Goal: Transaction & Acquisition: Purchase product/service

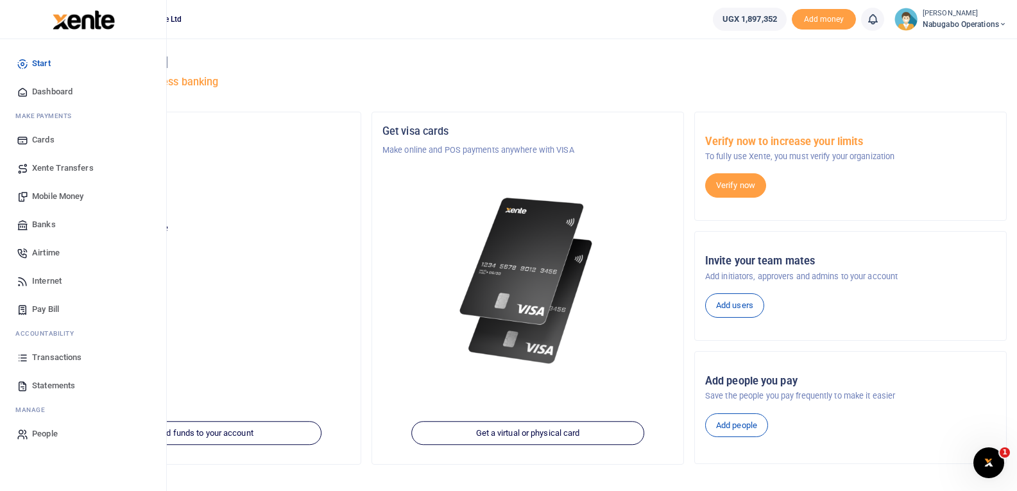
click at [47, 192] on span "Mobile Money" at bounding box center [57, 196] width 51 height 13
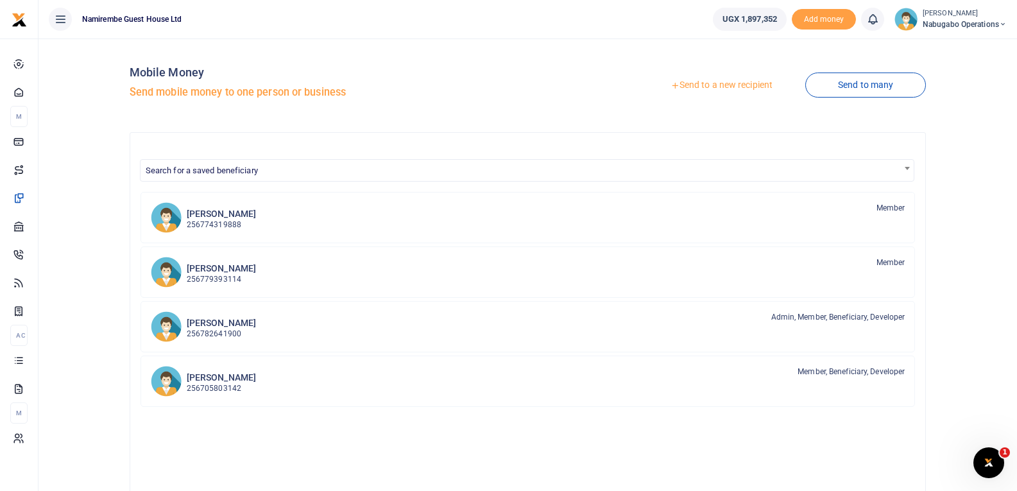
click at [689, 82] on link "Send to a new recipient" at bounding box center [721, 85] width 167 height 23
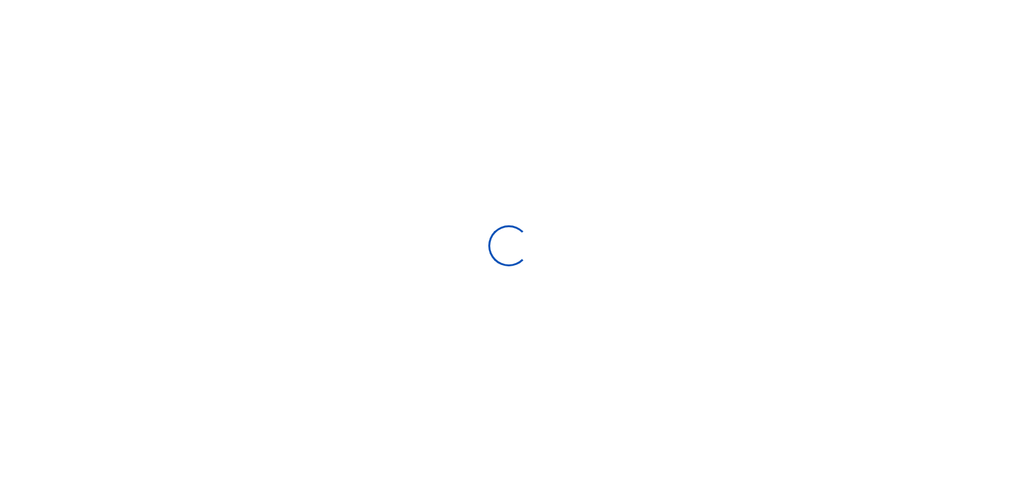
select select "Loading bundles"
select select
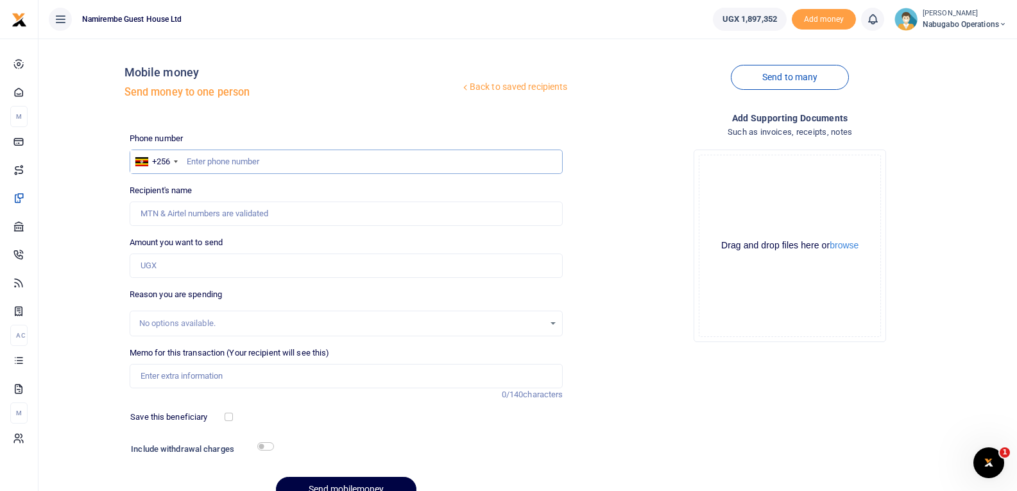
click at [200, 163] on input "text" at bounding box center [347, 161] width 434 height 24
type input "748445916"
type input "Livingstone Katwere"
type input "748445916"
click at [178, 261] on input "Amount you want to send" at bounding box center [347, 265] width 434 height 24
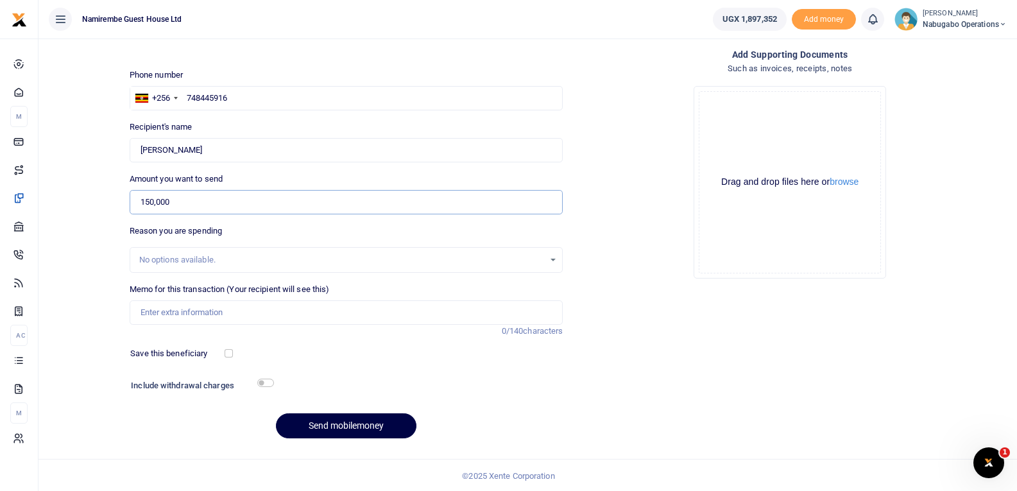
scroll to position [65, 0]
type input "150,000"
click at [267, 377] on input "checkbox" at bounding box center [265, 381] width 17 height 8
checkbox input "true"
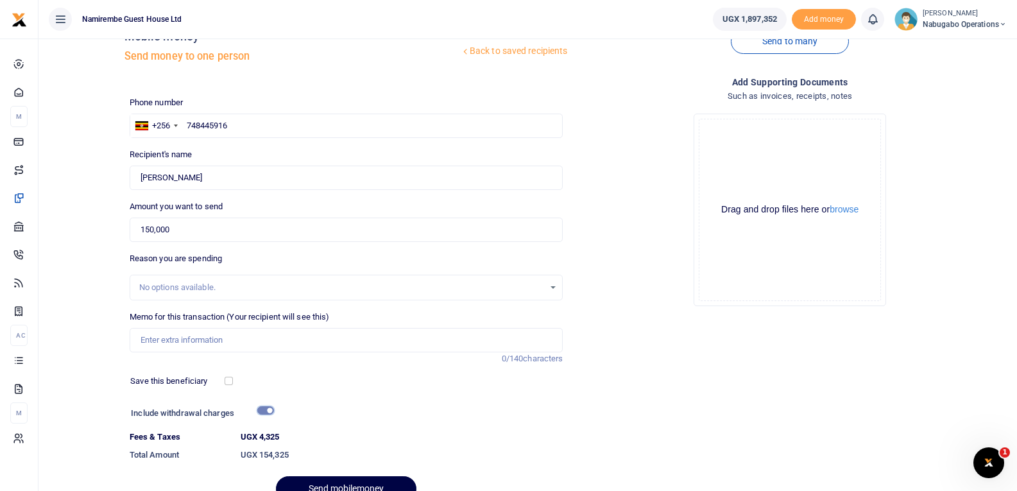
scroll to position [100, 0]
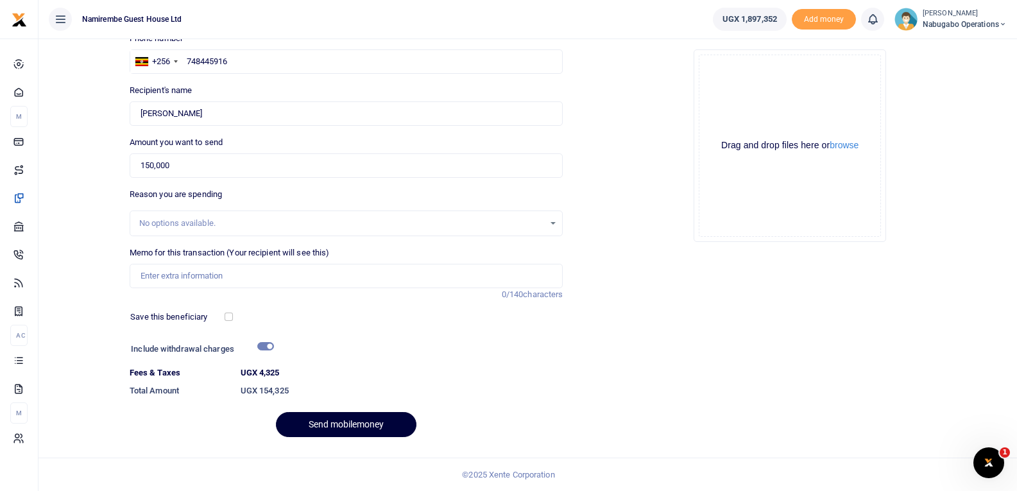
click at [340, 423] on button "Send mobilemoney" at bounding box center [346, 424] width 140 height 25
click at [187, 273] on input "Memo for this transaction (Your recipient will see this)" at bounding box center [347, 276] width 434 height 24
type input "casual labour"
click at [276, 412] on button "Send mobilemoney" at bounding box center [346, 424] width 140 height 25
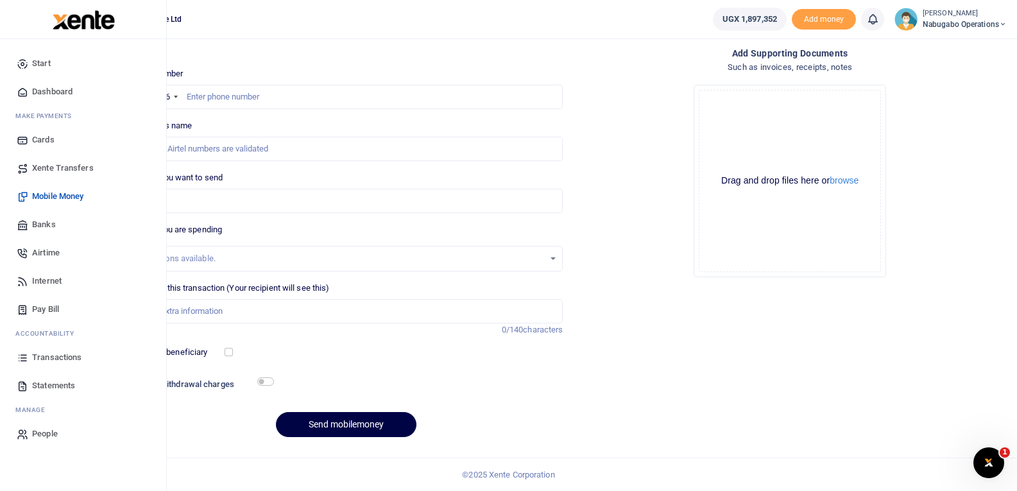
click at [58, 191] on span "Mobile Money" at bounding box center [57, 196] width 51 height 13
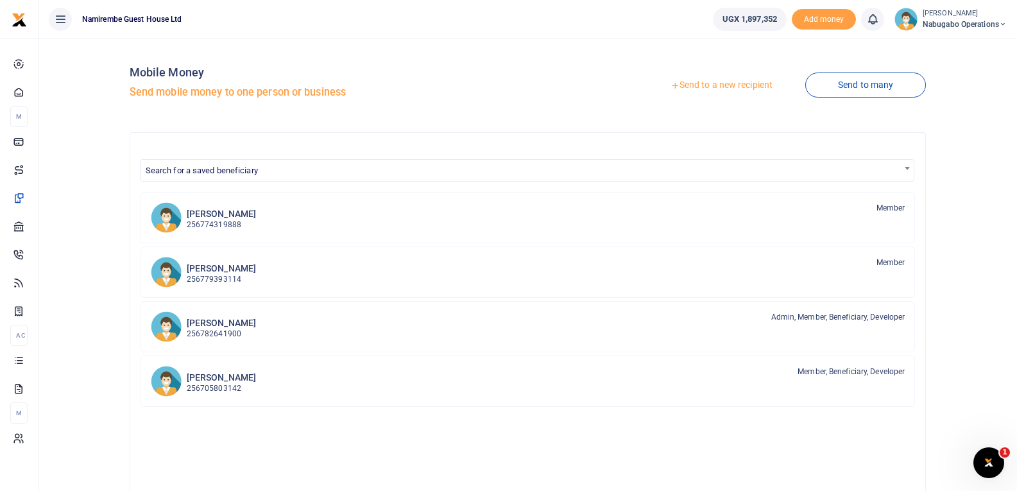
click at [700, 83] on link "Send to a new recipient" at bounding box center [721, 85] width 167 height 23
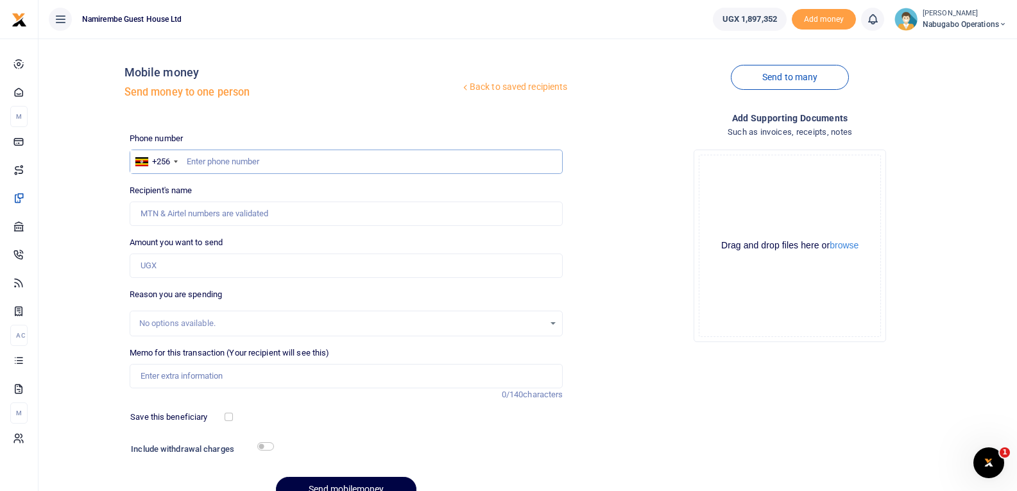
click at [241, 162] on input "text" at bounding box center [347, 161] width 434 height 24
type input "748481155"
type input "[PERSON_NAME]"
type input "748481155"
click at [158, 259] on input "Amount you want to send" at bounding box center [347, 265] width 434 height 24
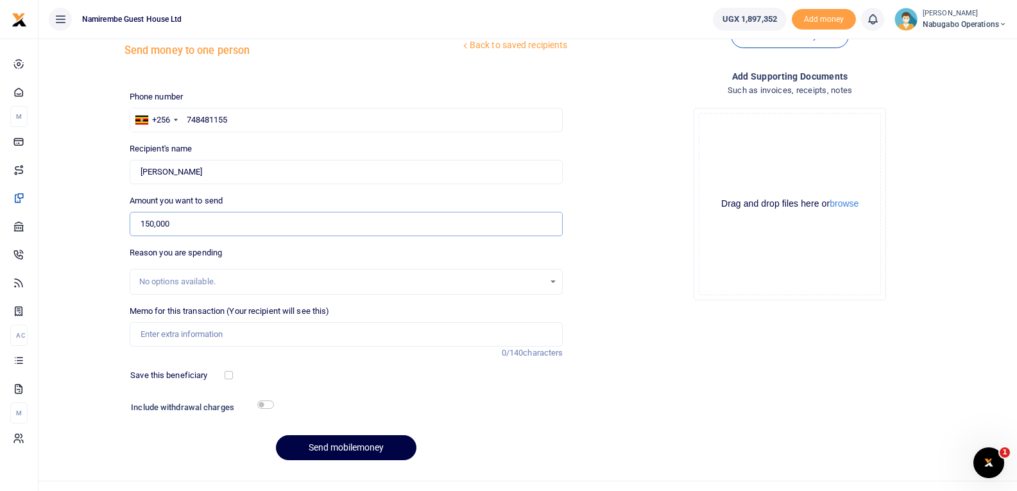
scroll to position [65, 0]
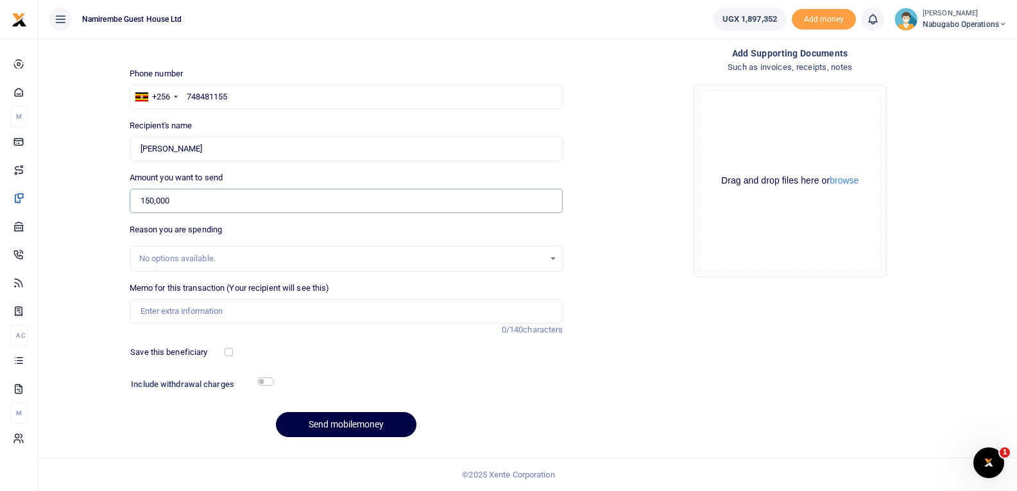
type input "150,000"
click at [183, 314] on input "Memo for this transaction (Your recipient will see this)" at bounding box center [347, 311] width 434 height 24
type input "irish potatoes supplied to us"
click at [264, 381] on input "checkbox" at bounding box center [265, 381] width 17 height 8
checkbox input "true"
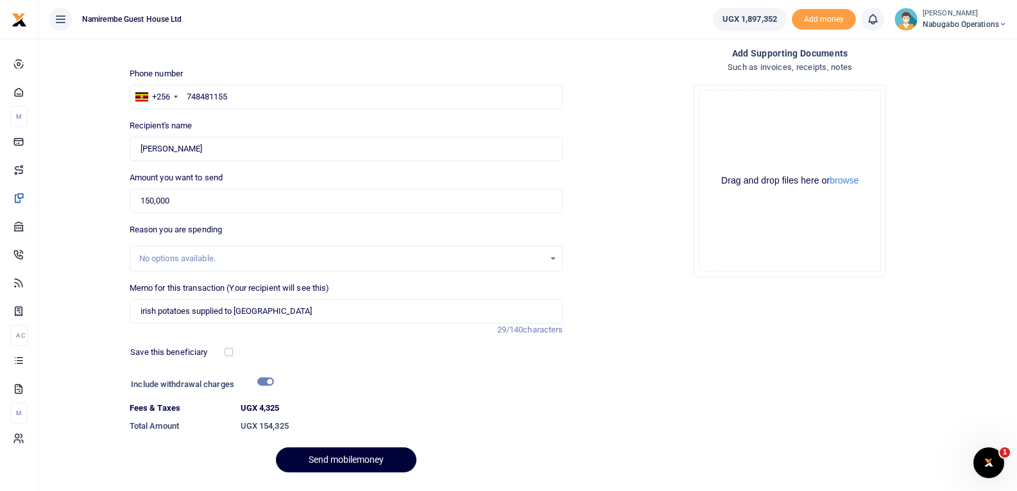
click at [329, 458] on button "Send mobilemoney" at bounding box center [346, 459] width 140 height 25
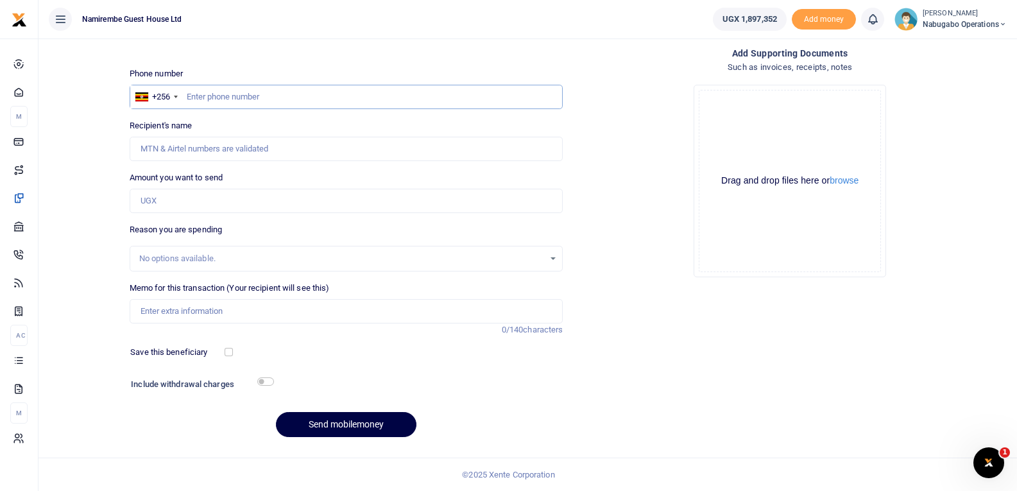
click at [207, 93] on input "text" at bounding box center [347, 97] width 434 height 24
type input "754259037"
type input "Wasswa Paul"
type input "754259037"
click at [184, 203] on input "Amount you want to send" at bounding box center [347, 201] width 434 height 24
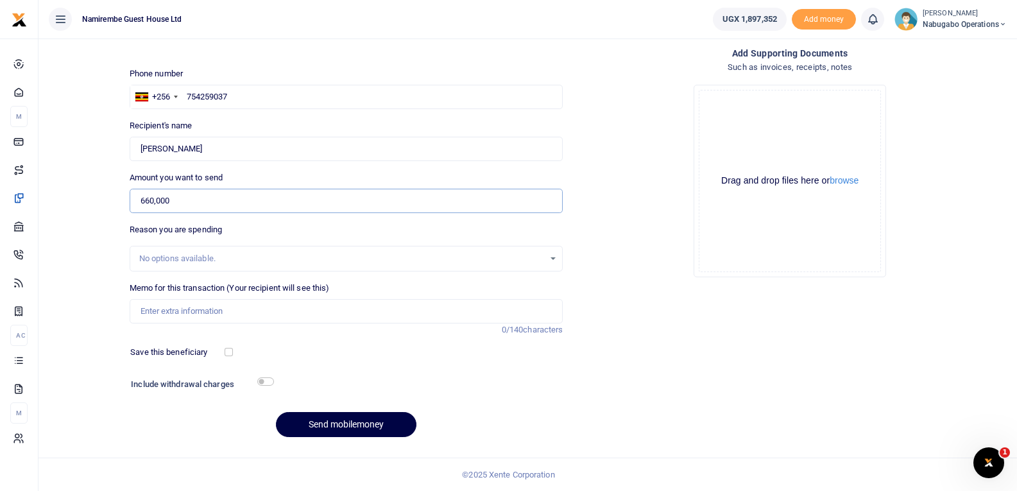
type input "660,000"
click at [187, 312] on input "Memo for this transaction (Your recipient will see this)" at bounding box center [347, 311] width 434 height 24
type input "fish supply"
click at [266, 382] on input "checkbox" at bounding box center [265, 381] width 17 height 8
checkbox input "true"
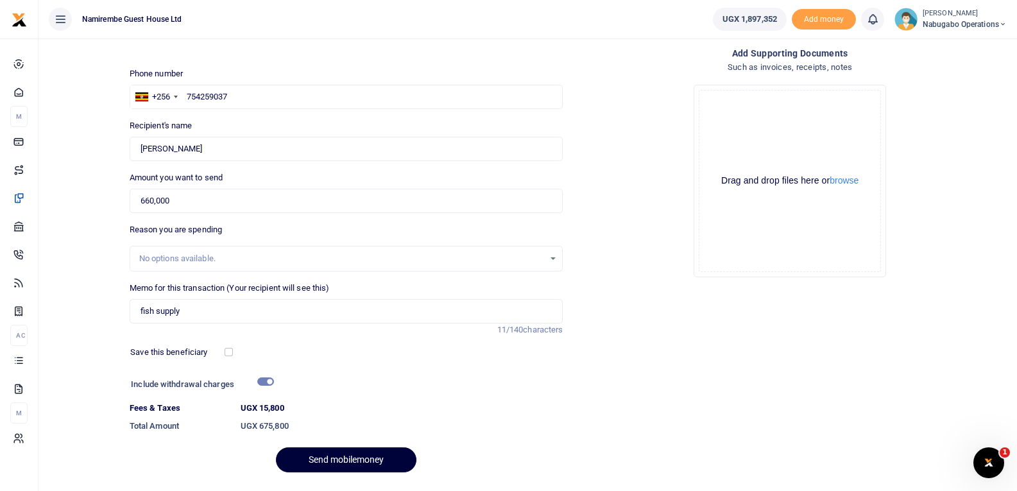
click at [350, 454] on button "Send mobilemoney" at bounding box center [346, 459] width 140 height 25
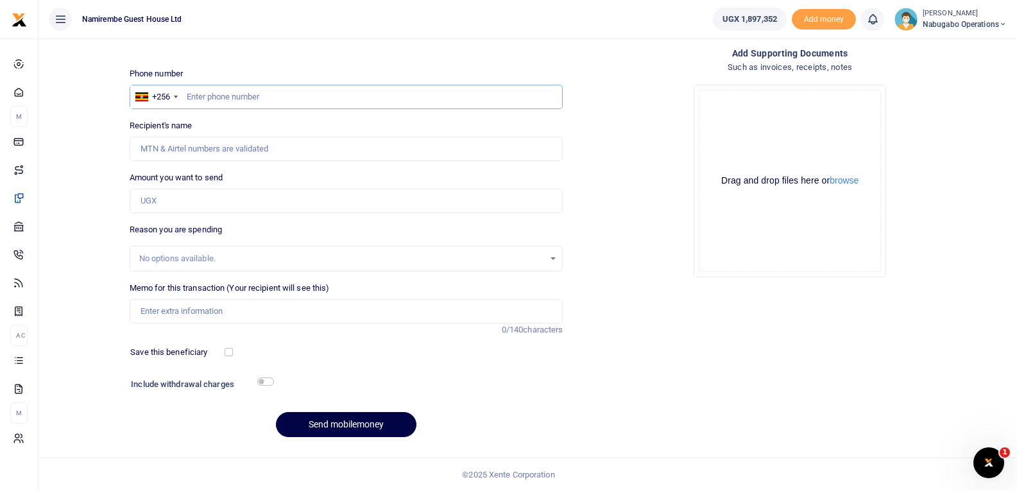
click at [189, 96] on input "text" at bounding box center [347, 97] width 434 height 24
type input "755178040"
type input "Fatumah Nabasumba"
type input "755178040"
click at [160, 196] on input "Amount you want to send" at bounding box center [347, 201] width 434 height 24
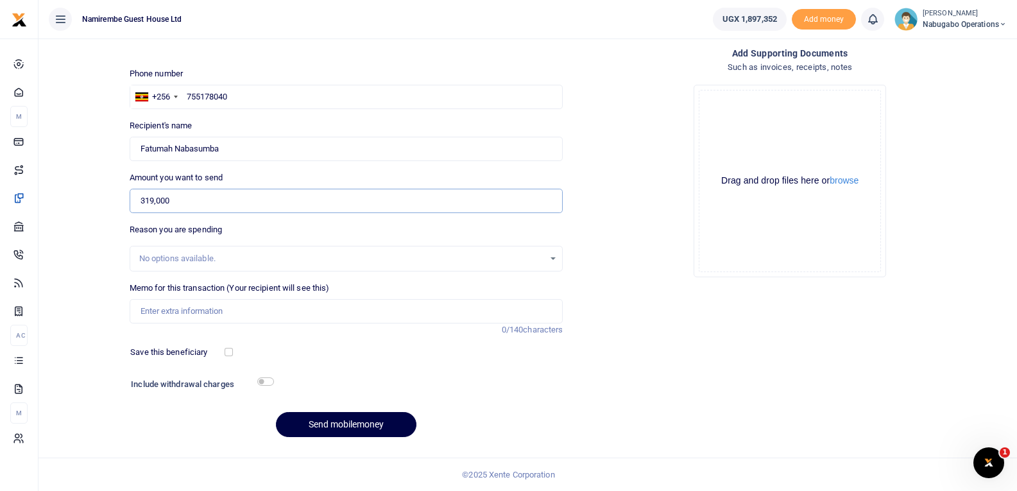
type input "319,000"
click at [172, 285] on label "Memo for this transaction (Your recipient will see this)" at bounding box center [230, 288] width 200 height 13
click at [172, 299] on input "Memo for this transaction (Your recipient will see this)" at bounding box center [347, 311] width 434 height 24
type input "food stuffs (groceries)"
click at [270, 378] on input "checkbox" at bounding box center [265, 381] width 17 height 8
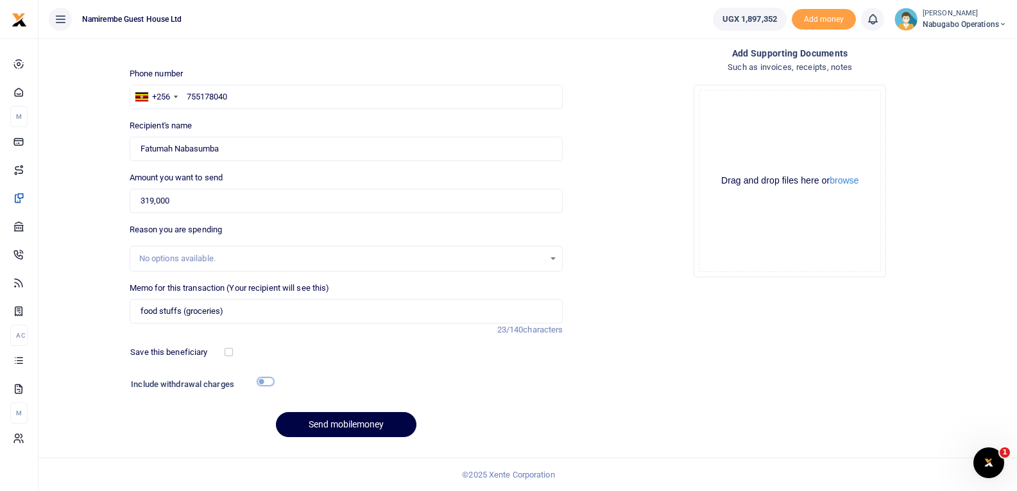
checkbox input "true"
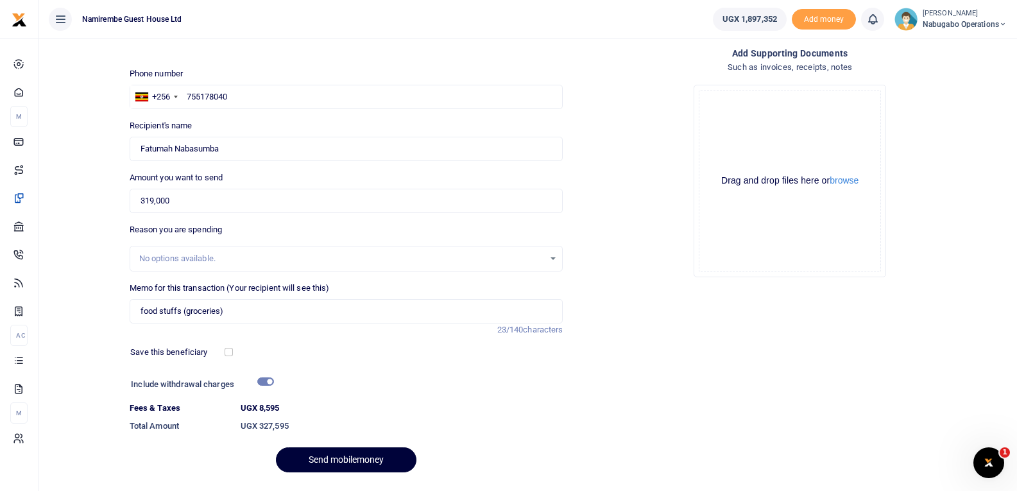
click at [312, 455] on button "Send mobilemoney" at bounding box center [346, 459] width 140 height 25
click at [186, 311] on input "food stuffs (groceries)" at bounding box center [347, 311] width 434 height 24
click at [224, 306] on input "food stuffs groceries)" at bounding box center [347, 311] width 434 height 24
type input "food stuffs groceries"
click at [308, 459] on button "Send mobilemoney" at bounding box center [346, 459] width 140 height 25
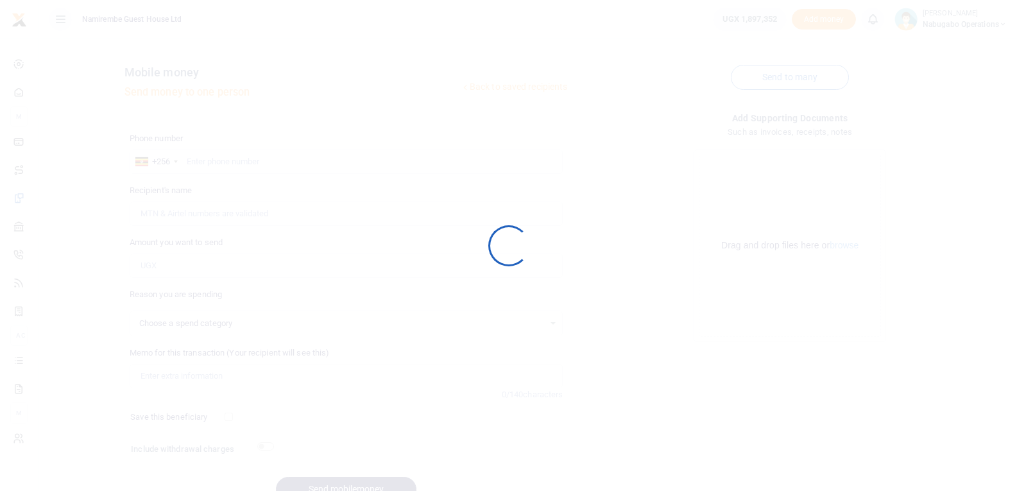
scroll to position [65, 0]
select select
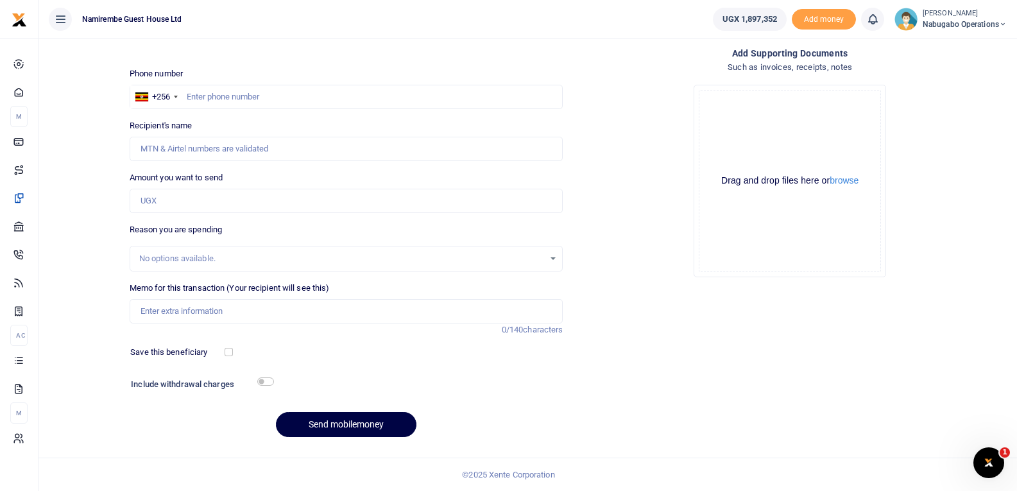
scroll to position [0, 0]
click at [219, 97] on input "text" at bounding box center [347, 97] width 434 height 24
type input "753033325"
type input "[PERSON_NAME]"
type input "753033325"
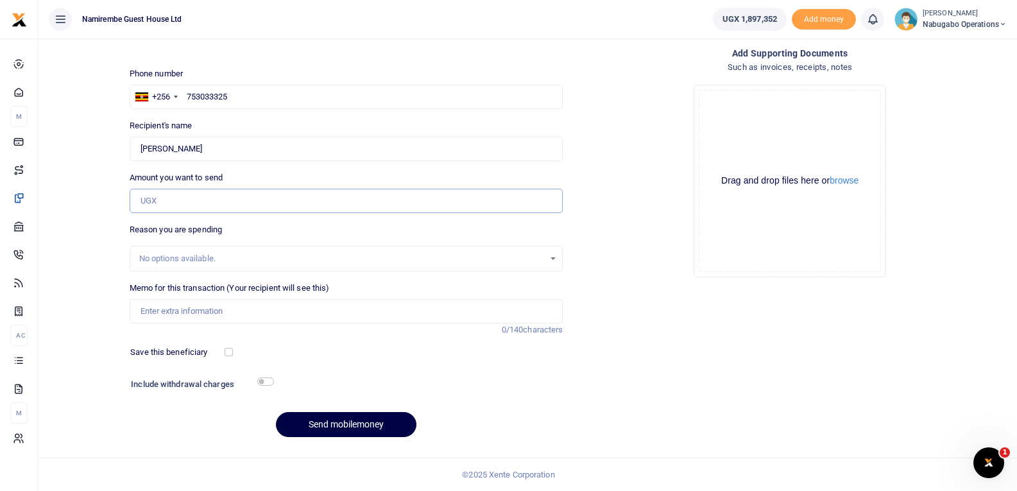
click at [165, 207] on input "Amount you want to send" at bounding box center [347, 201] width 434 height 24
type input "11,000"
click at [171, 282] on label "Memo for this transaction (Your recipient will see this)" at bounding box center [230, 288] width 200 height 13
click at [171, 299] on input "Memo for this transaction (Your recipient will see this)" at bounding box center [347, 311] width 434 height 24
type input "2 loaves of bread"
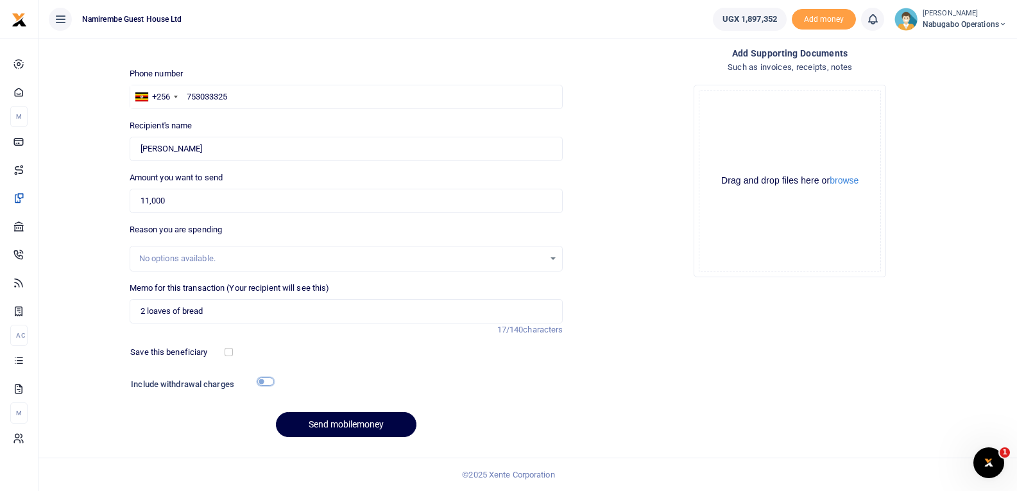
click at [265, 380] on input "checkbox" at bounding box center [265, 381] width 17 height 8
checkbox input "true"
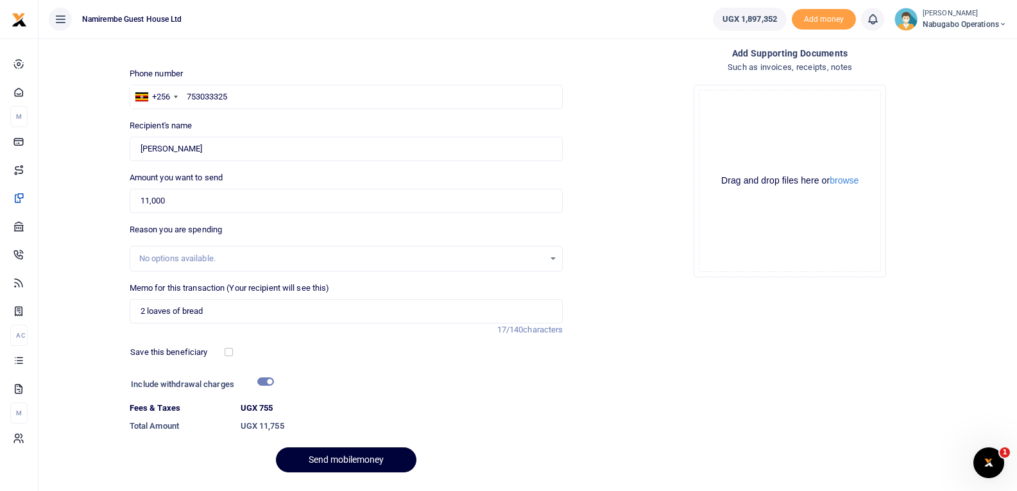
click at [319, 459] on button "Send mobilemoney" at bounding box center [346, 459] width 140 height 25
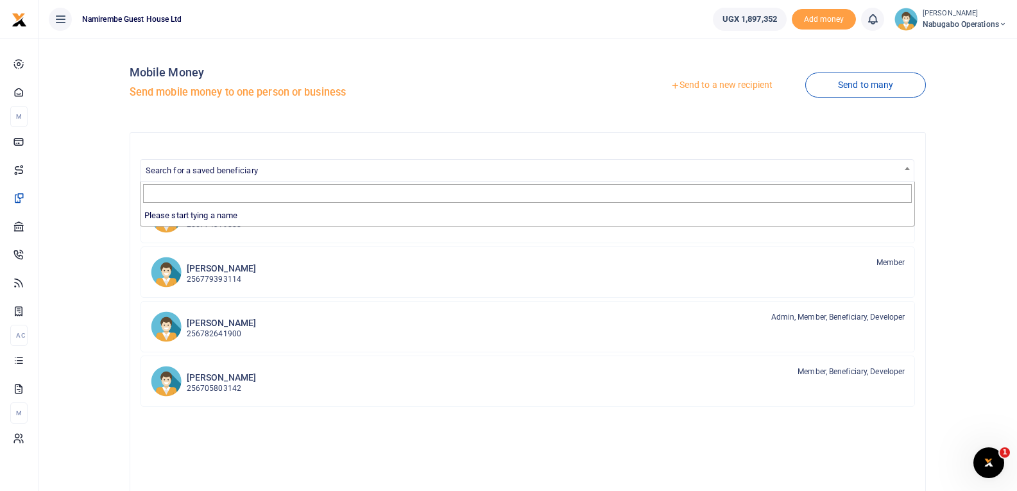
click at [905, 167] on b at bounding box center [906, 168] width 5 height 3
type input "a"
click at [507, 106] on div "Mobile Money Send mobile money to one person or business" at bounding box center [326, 85] width 393 height 73
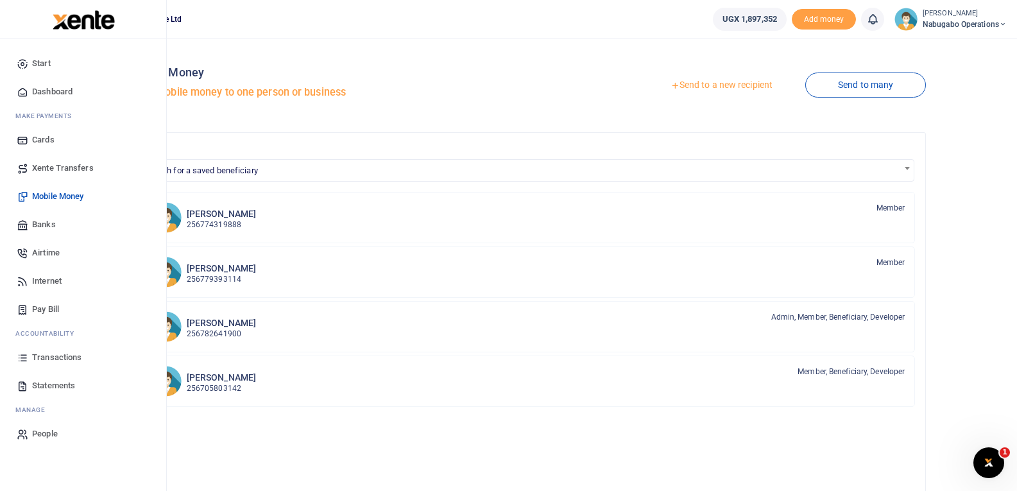
click at [35, 356] on span "Transactions" at bounding box center [56, 357] width 49 height 13
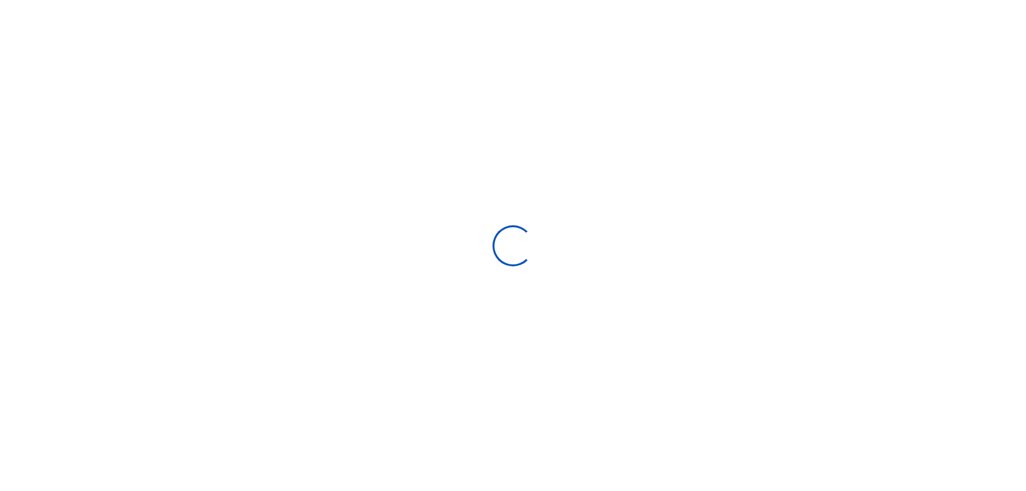
select select
type input "09/03/2025 - 10/02/2025"
